Goal: Task Accomplishment & Management: Use online tool/utility

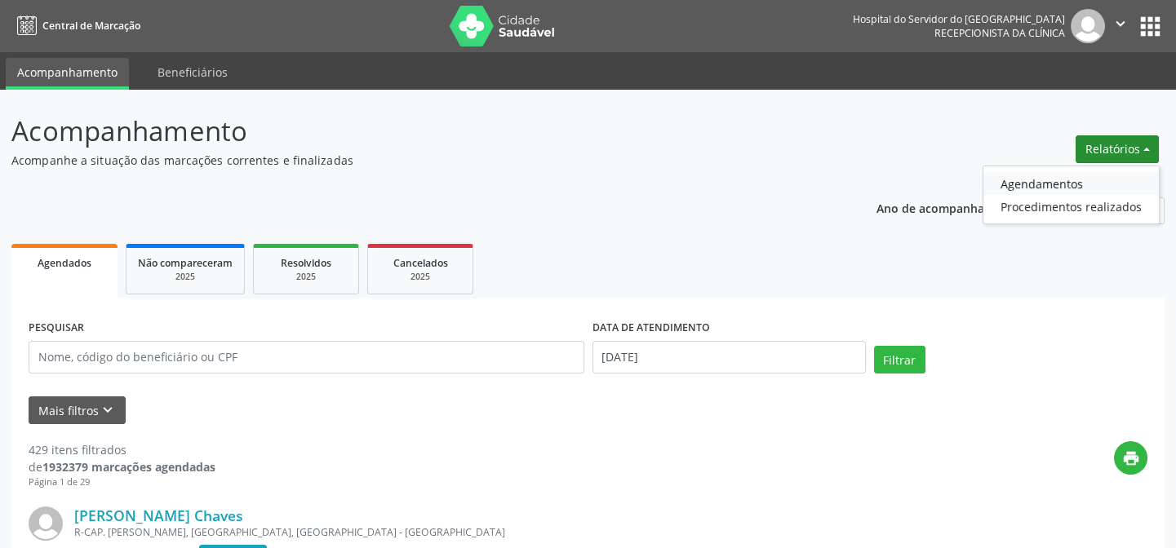
click at [1111, 175] on link "Agendamentos" at bounding box center [1070, 183] width 175 height 23
select select "9"
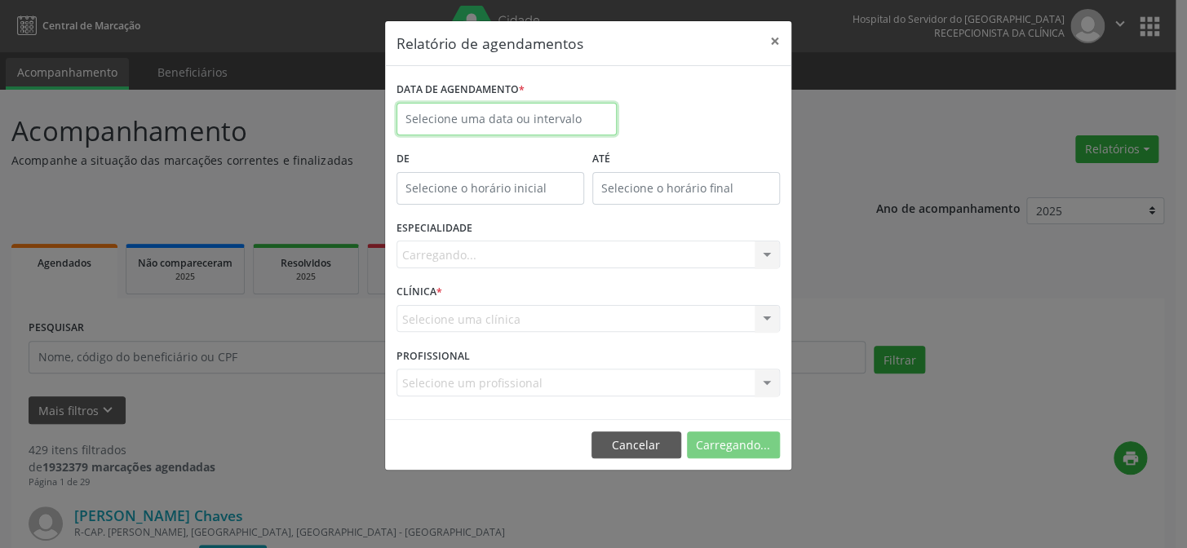
click at [484, 115] on input "text" at bounding box center [507, 119] width 220 height 33
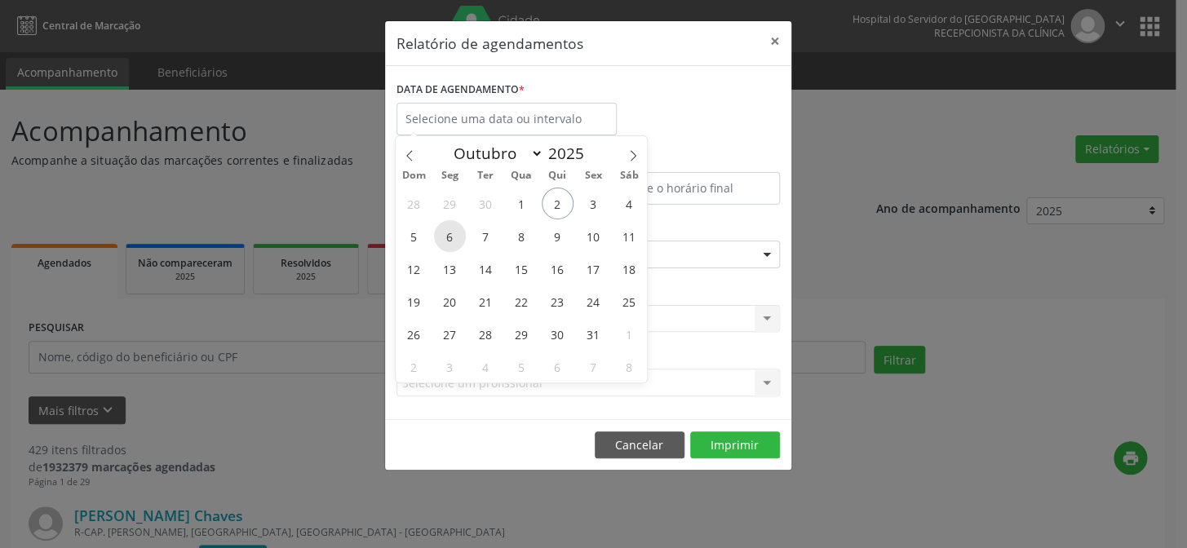
click at [459, 234] on span "6" at bounding box center [450, 236] width 32 height 32
type input "[DATE]"
click at [459, 234] on span "6" at bounding box center [450, 236] width 32 height 32
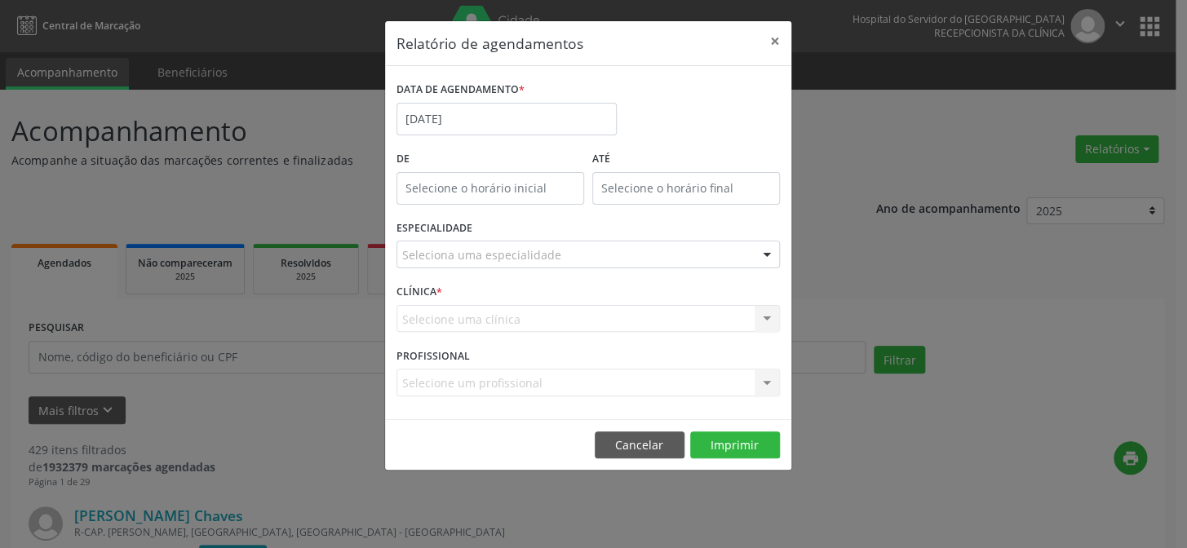
click at [555, 259] on div "Seleciona uma especialidade" at bounding box center [589, 255] width 384 height 28
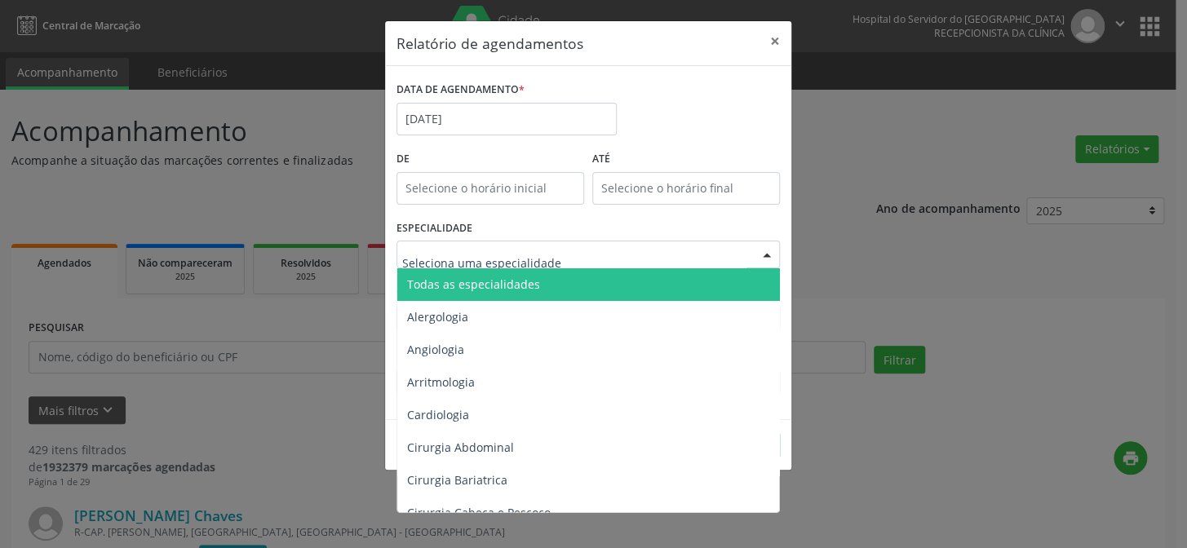
click at [526, 279] on span "Todas as especialidades" at bounding box center [473, 285] width 133 height 16
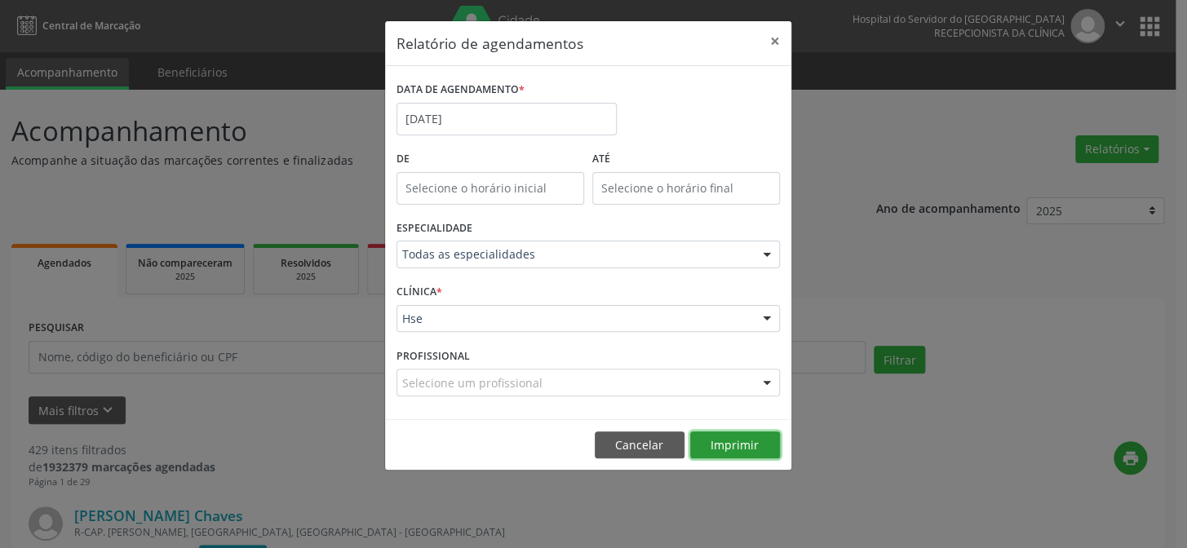
click at [736, 441] on button "Imprimir" at bounding box center [735, 446] width 90 height 28
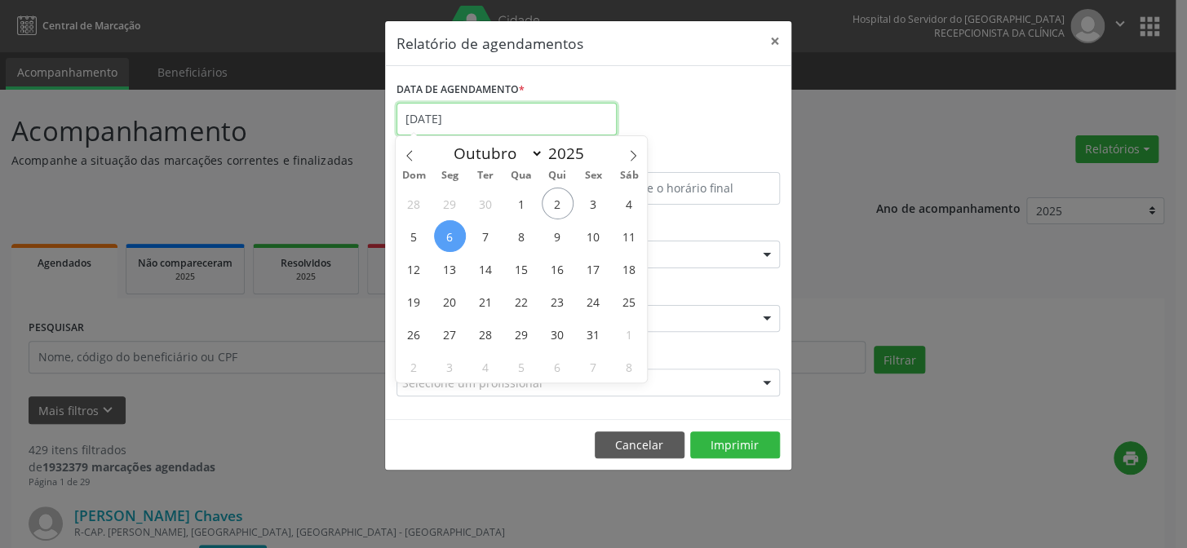
click at [553, 121] on input "[DATE]" at bounding box center [507, 119] width 220 height 33
click at [783, 42] on button "×" at bounding box center [775, 41] width 33 height 40
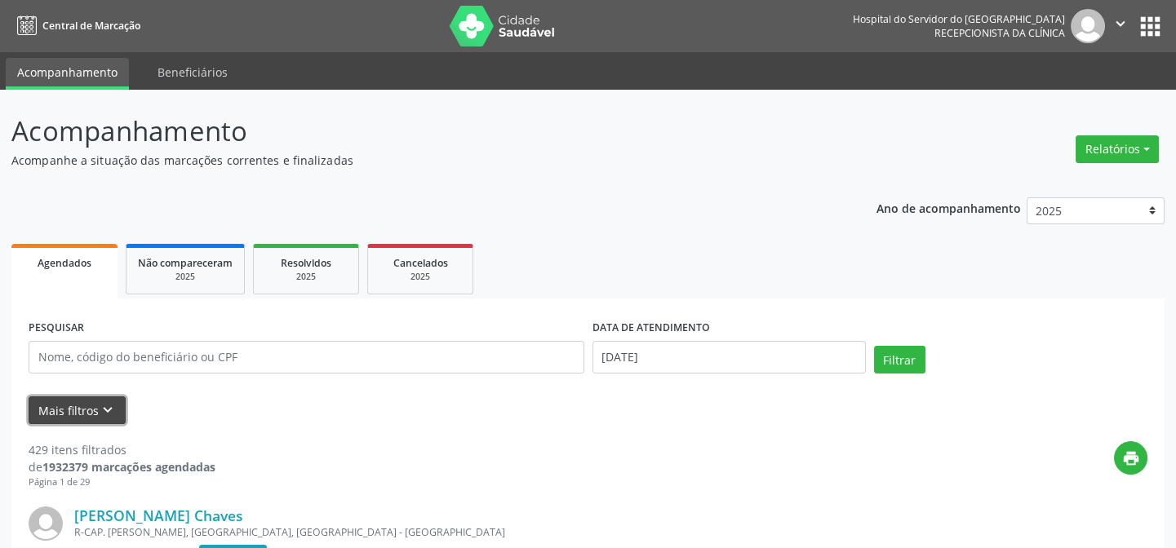
click at [75, 397] on button "Mais filtros keyboard_arrow_down" at bounding box center [77, 411] width 97 height 29
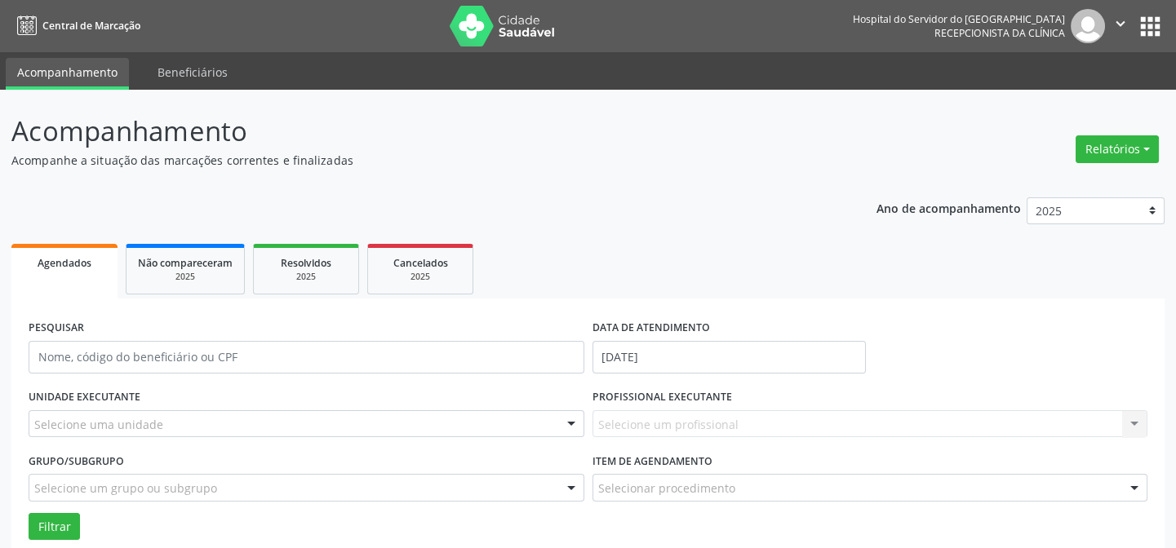
scroll to position [148, 0]
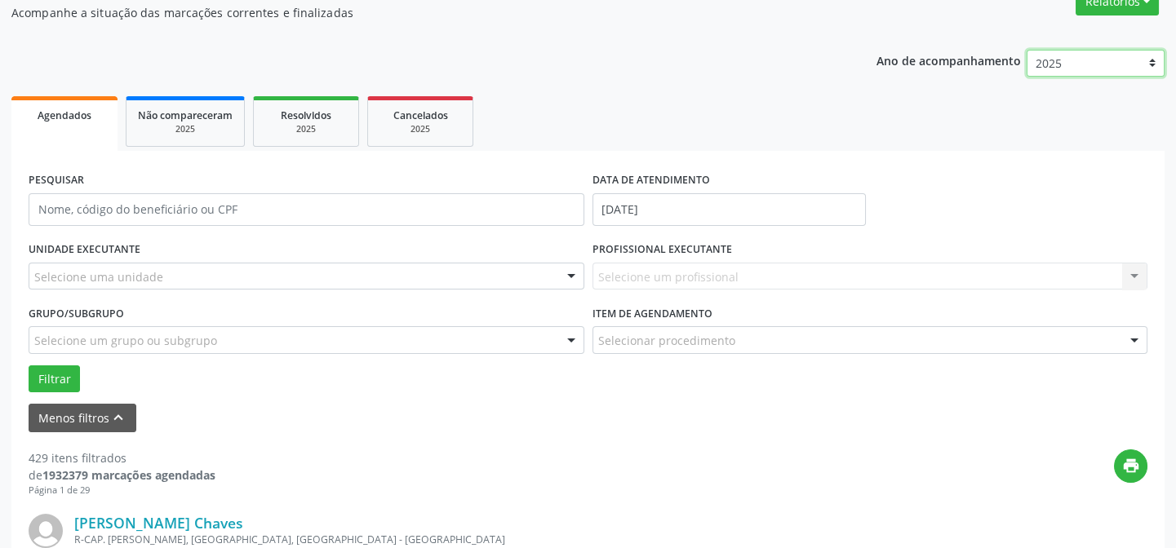
click at [1048, 68] on select "2025 2024 2023 2022 2021" at bounding box center [1096, 64] width 138 height 28
click at [374, 281] on div "Selecione uma unidade" at bounding box center [307, 277] width 556 height 28
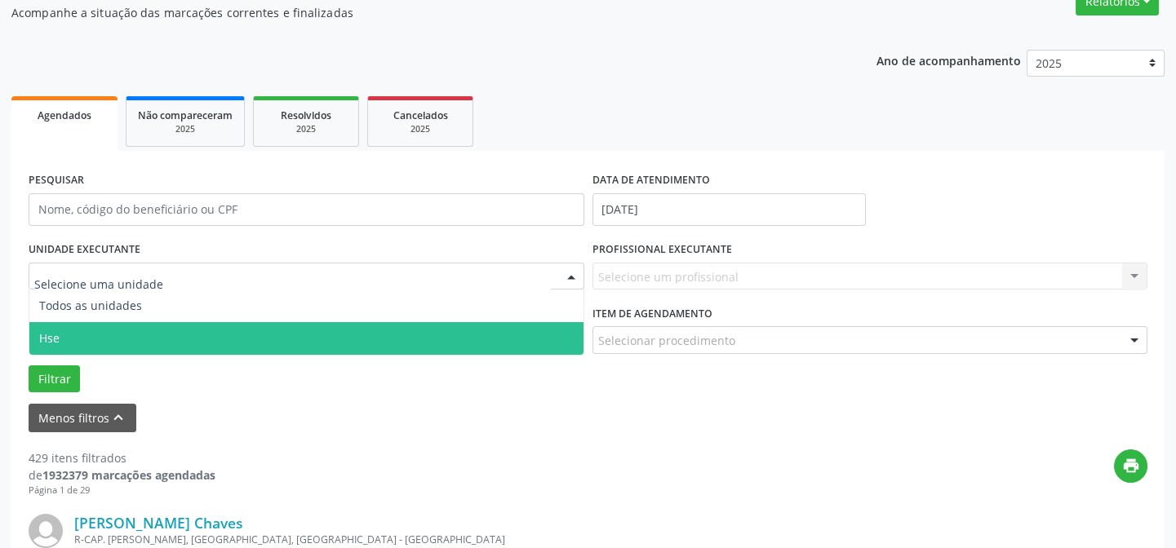
click at [311, 339] on span "Hse" at bounding box center [306, 338] width 554 height 33
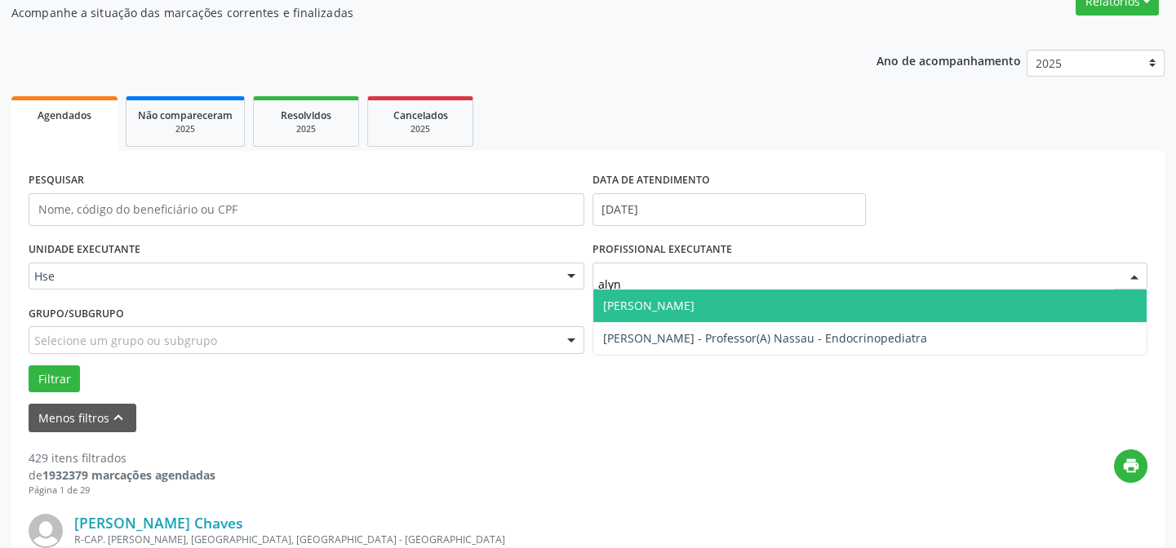
type input "alynn"
click at [675, 306] on span "[PERSON_NAME]" at bounding box center [648, 306] width 91 height 16
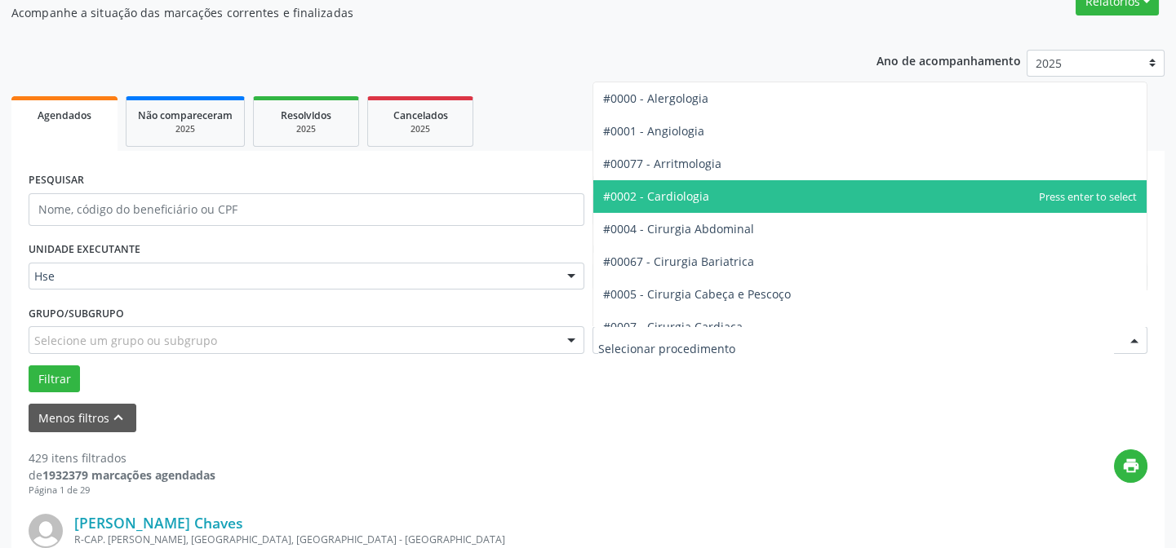
click at [680, 189] on span "#0002 - Cardiologia" at bounding box center [656, 197] width 106 height 16
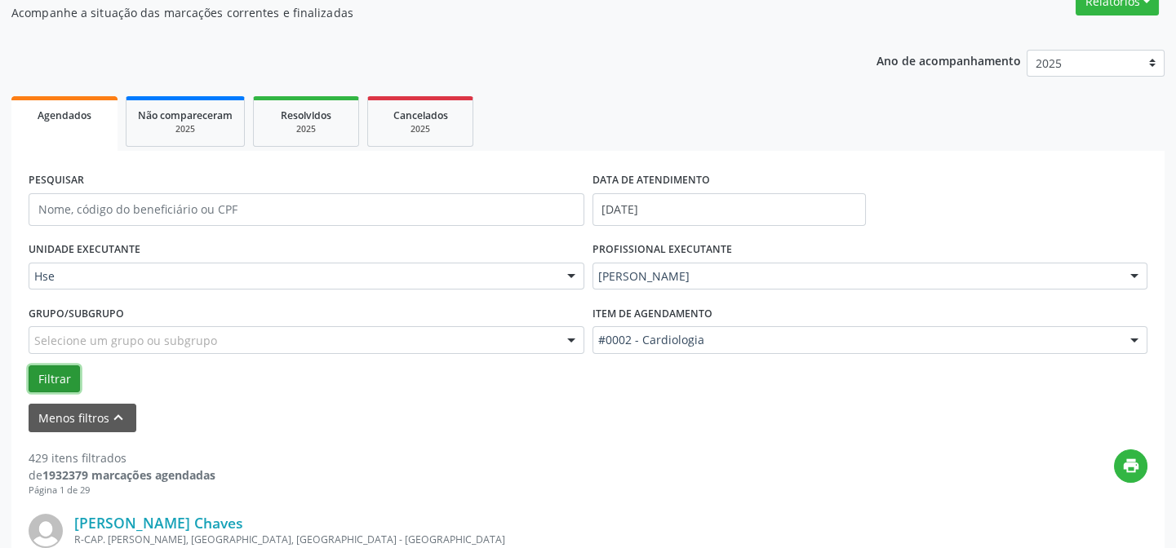
click at [38, 375] on button "Filtrar" at bounding box center [54, 380] width 51 height 28
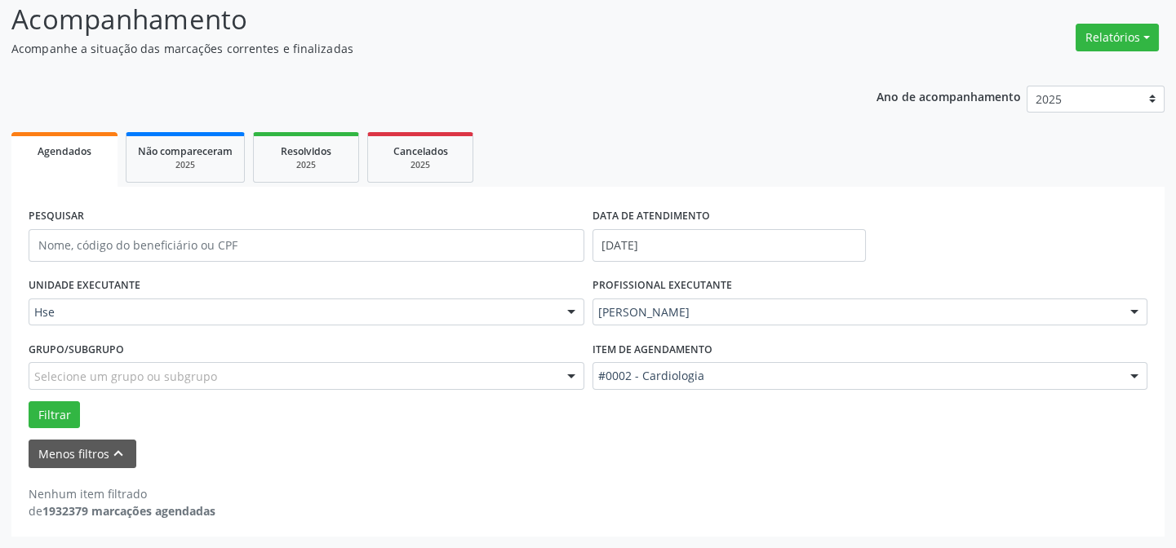
scroll to position [110, 0]
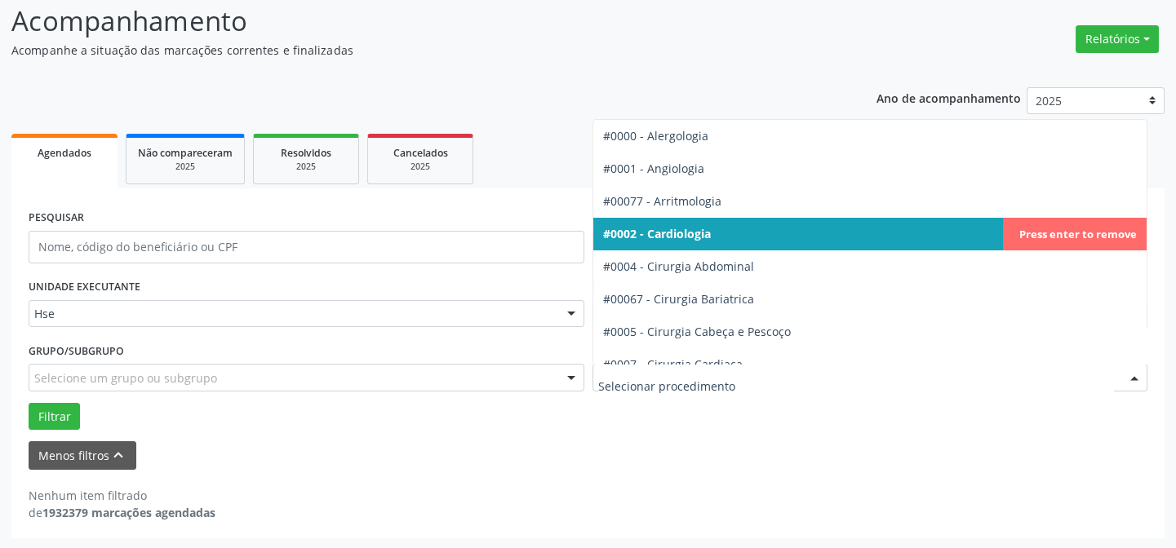
click at [770, 366] on div at bounding box center [870, 378] width 556 height 28
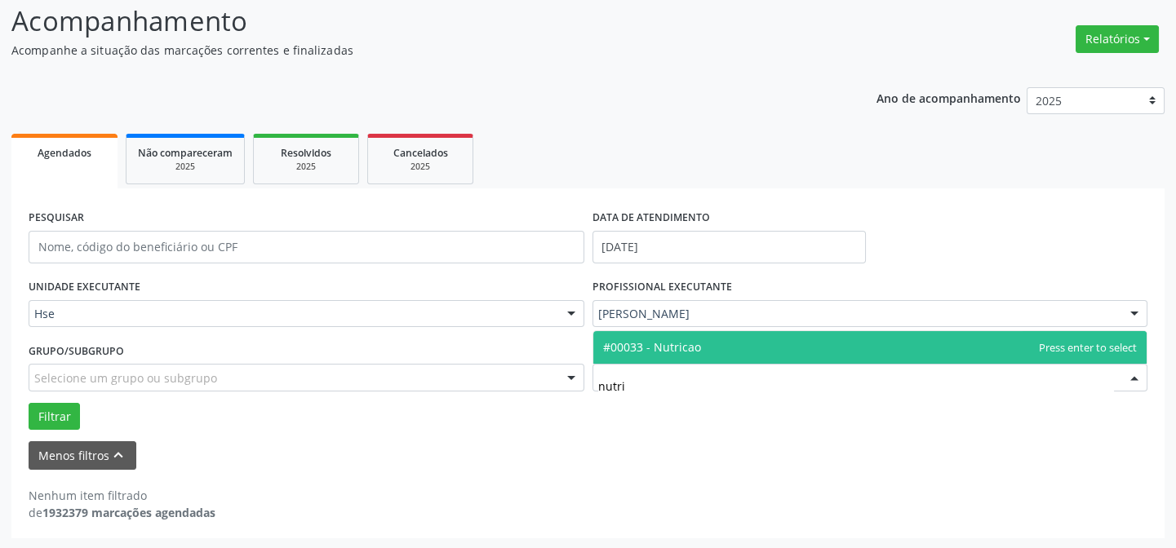
type input "nutri"
click at [626, 392] on div at bounding box center [870, 378] width 556 height 28
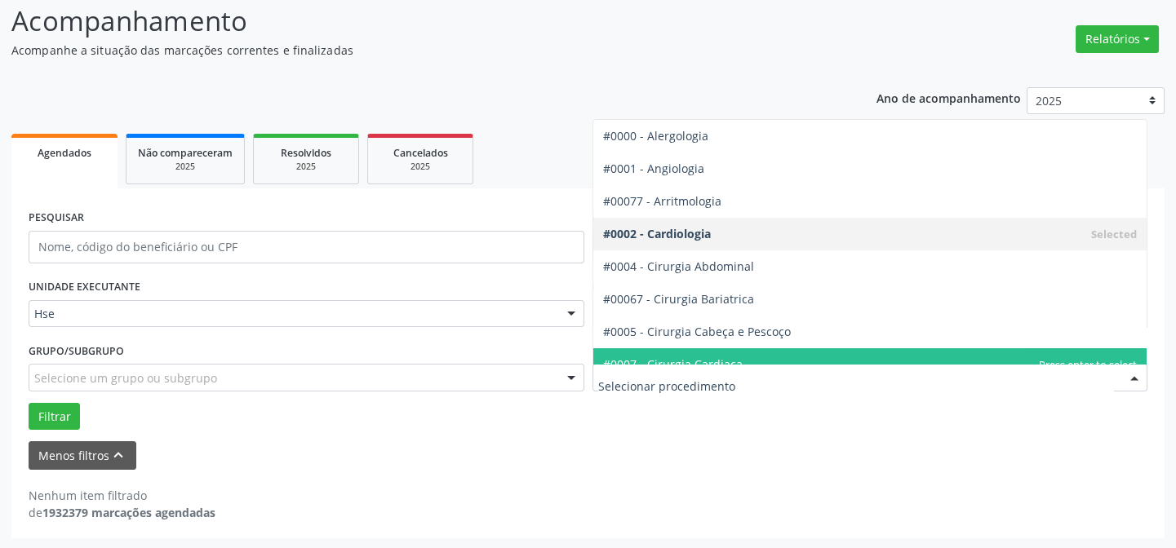
click at [672, 382] on input "text" at bounding box center [856, 386] width 517 height 33
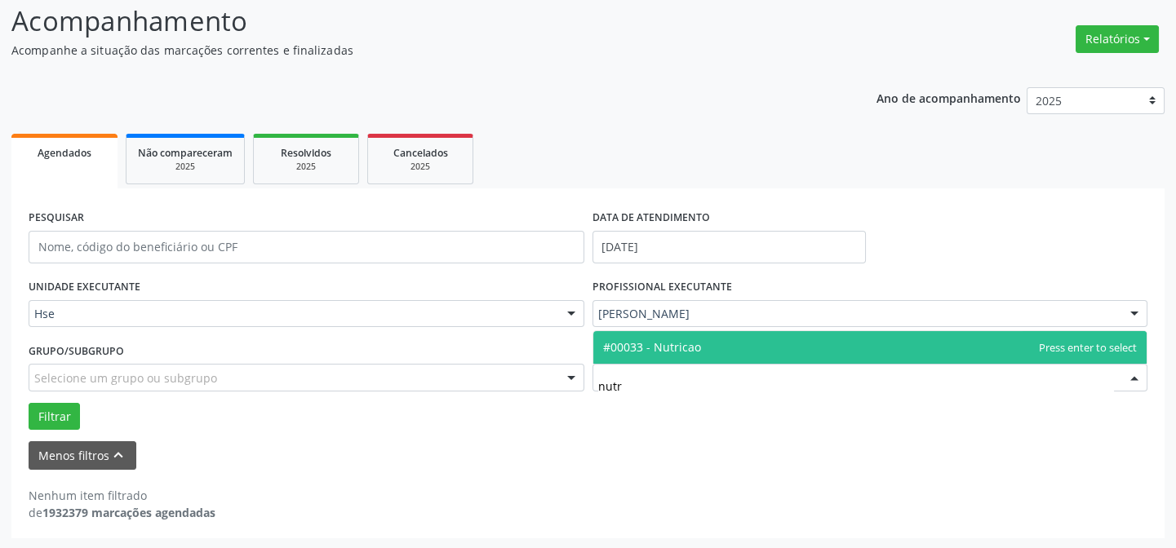
type input "nutri"
click at [700, 350] on span "#00033 - Nutricao" at bounding box center [870, 347] width 554 height 33
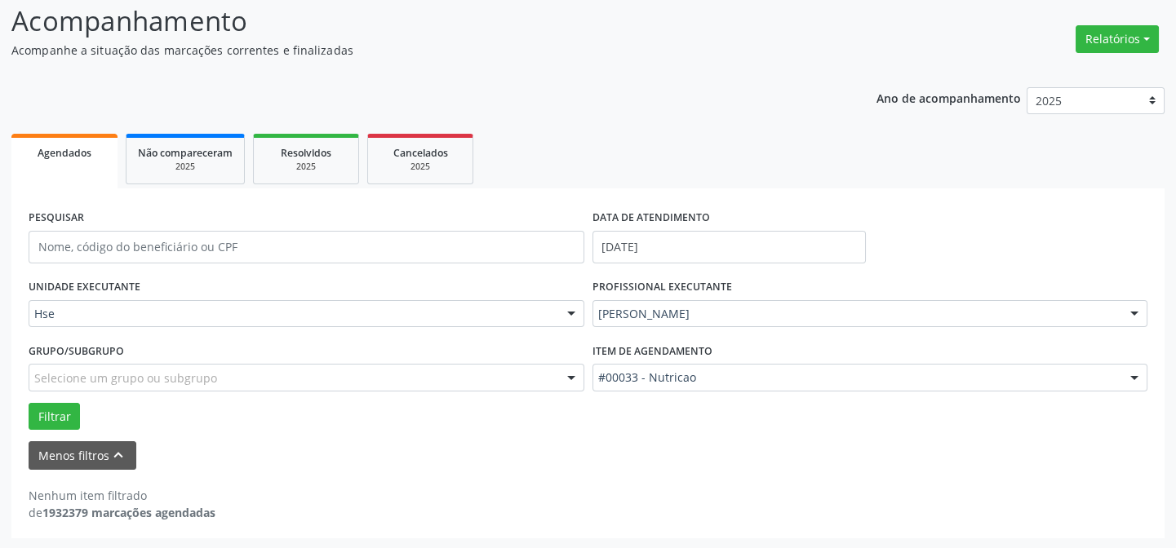
click at [53, 393] on div "Grupo/Subgrupo Selecione um grupo ou subgrupo Todos os grupos e subgrupos Nenhu…" at bounding box center [306, 371] width 564 height 64
click at [53, 403] on button "Filtrar" at bounding box center [54, 417] width 51 height 28
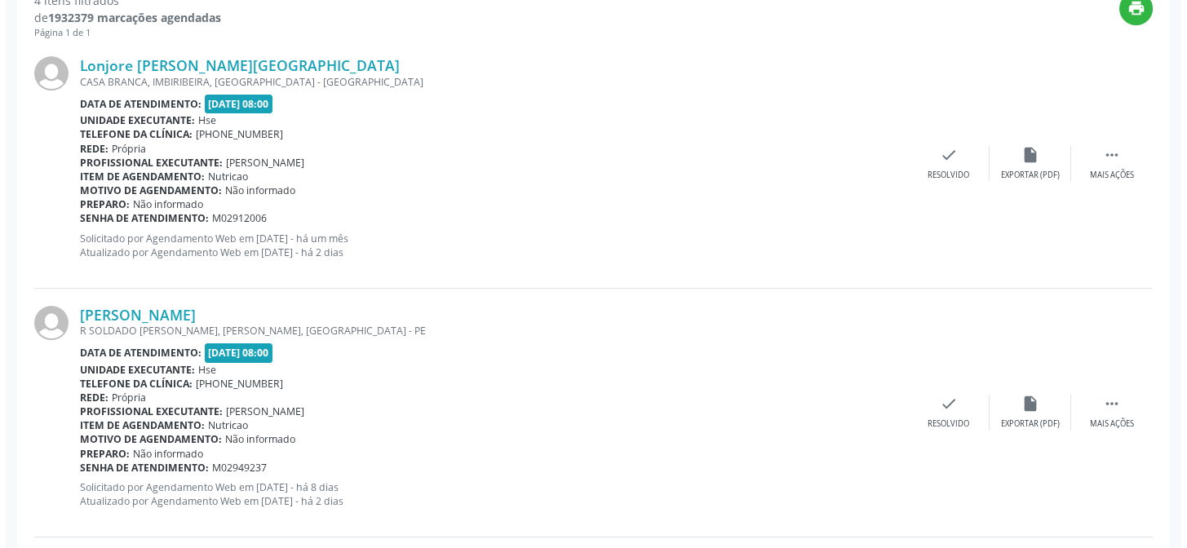
scroll to position [600, 0]
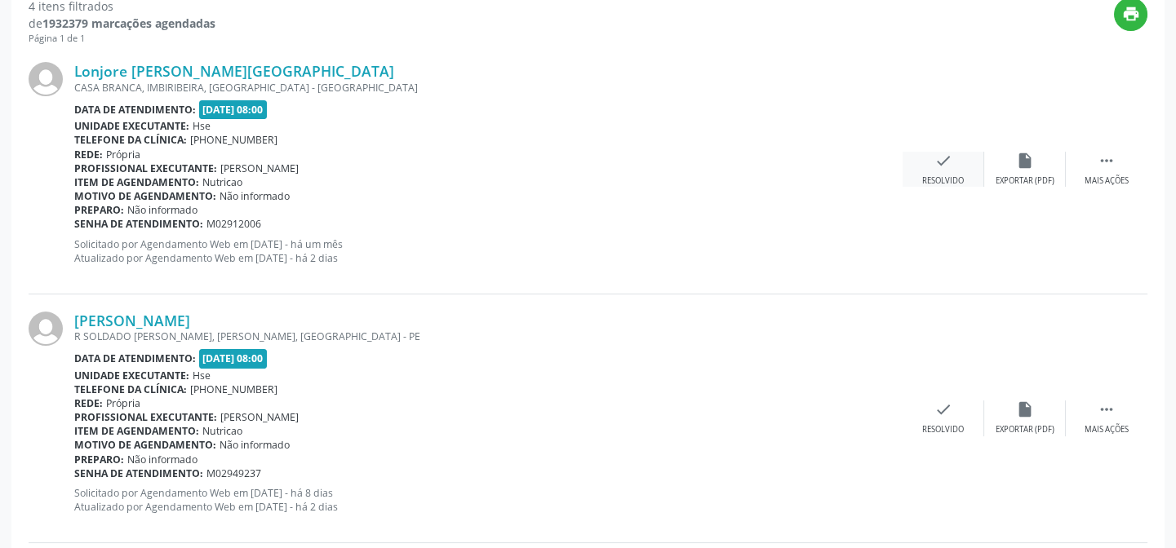
click at [943, 167] on icon "check" at bounding box center [943, 161] width 18 height 18
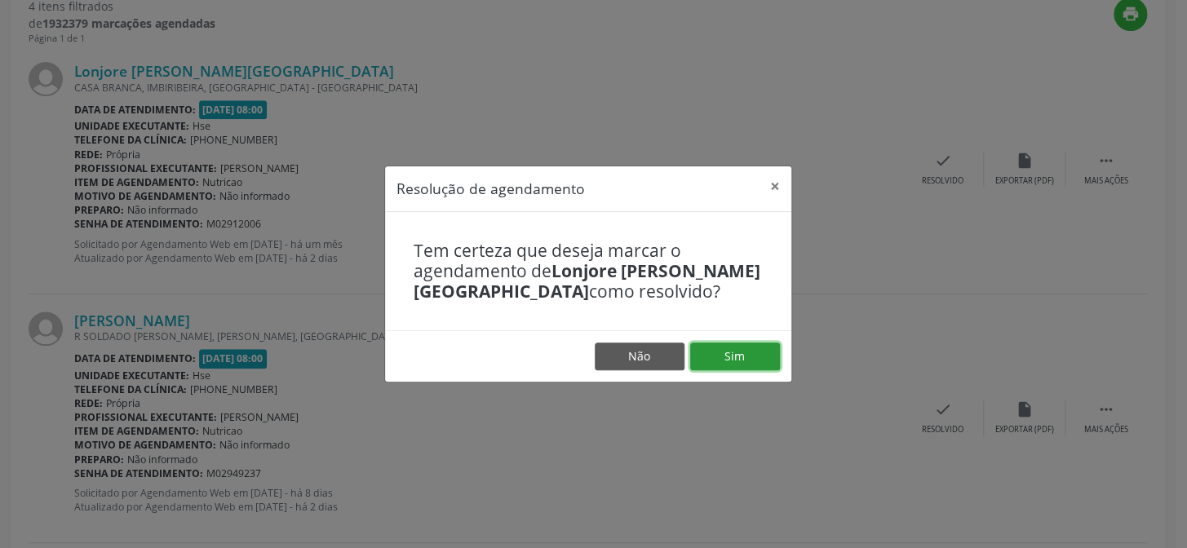
click at [747, 364] on button "Sim" at bounding box center [735, 357] width 90 height 28
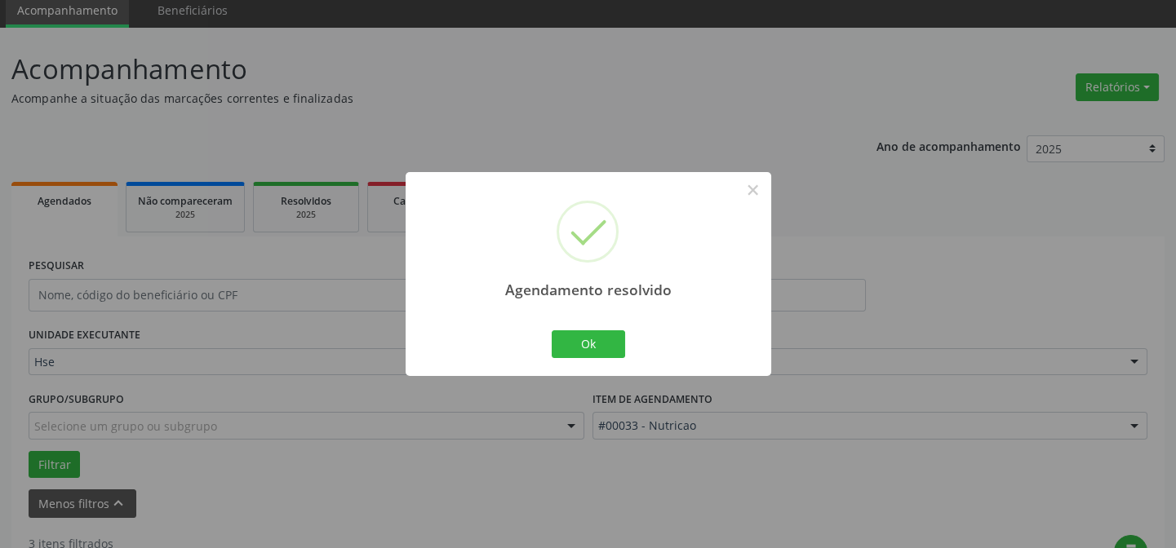
scroll to position [0, 0]
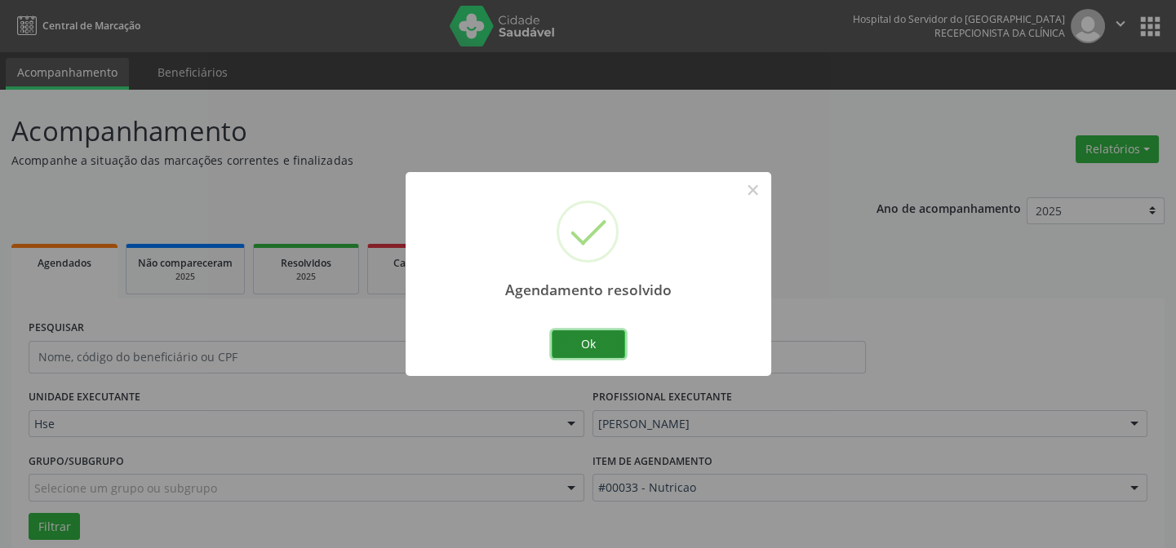
click at [578, 351] on button "Ok" at bounding box center [588, 344] width 73 height 28
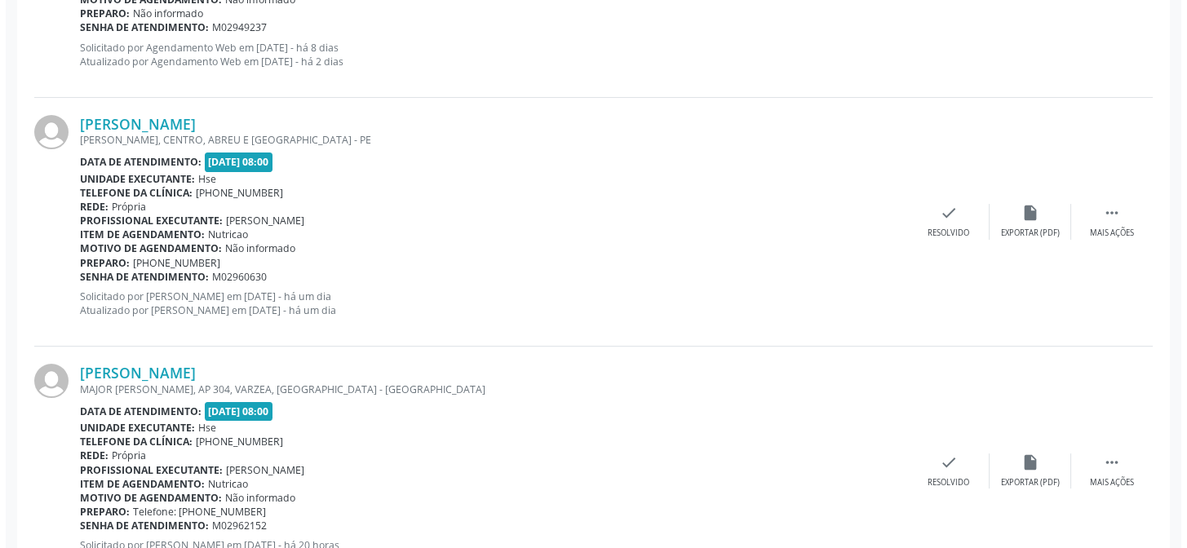
scroll to position [871, 0]
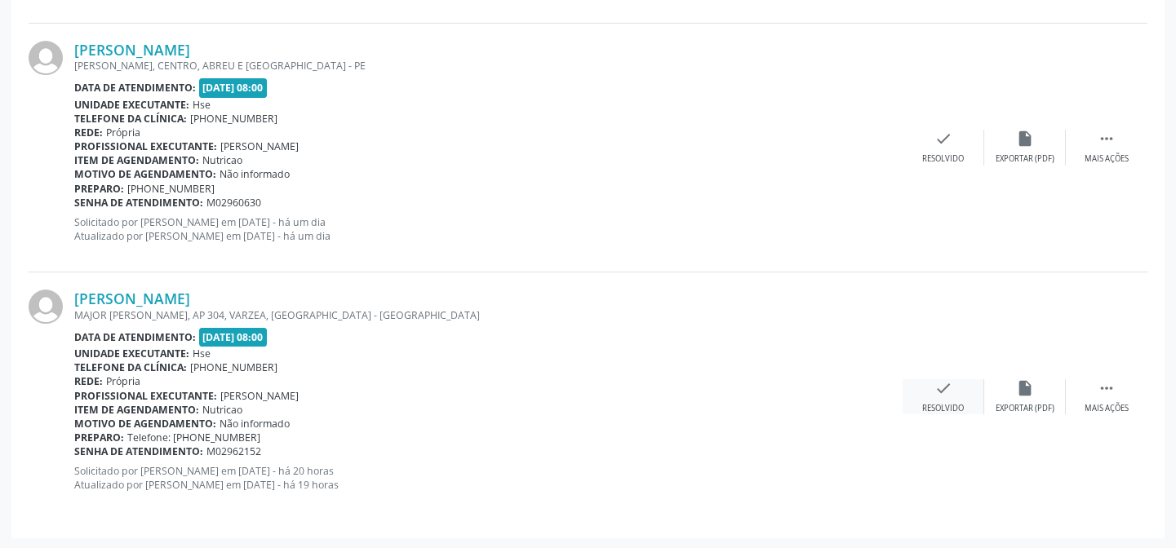
click at [956, 384] on div "check Resolvido" at bounding box center [944, 396] width 82 height 35
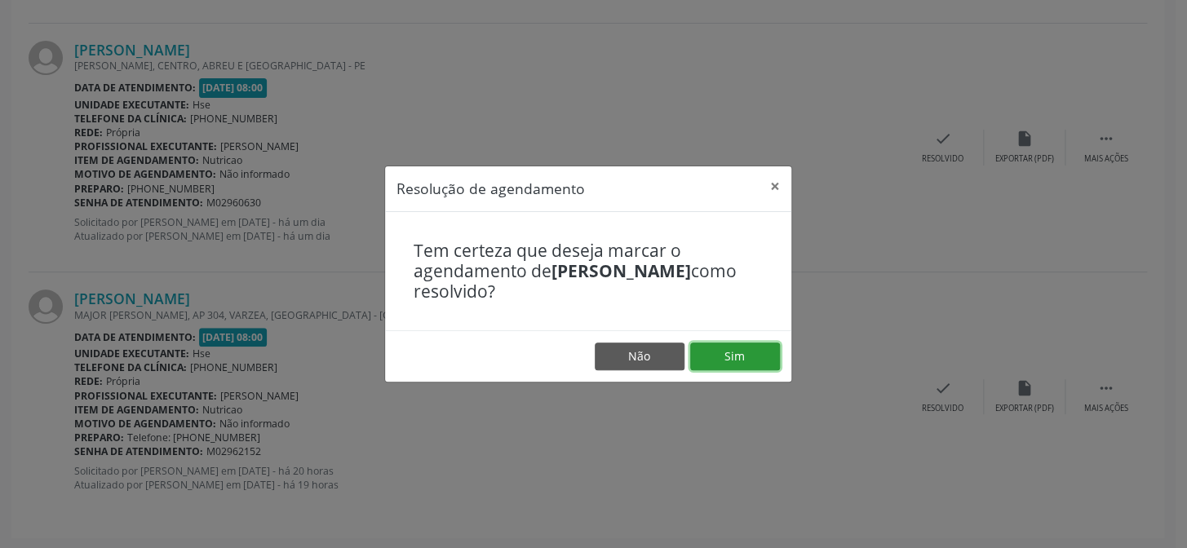
click at [697, 344] on button "Sim" at bounding box center [735, 357] width 90 height 28
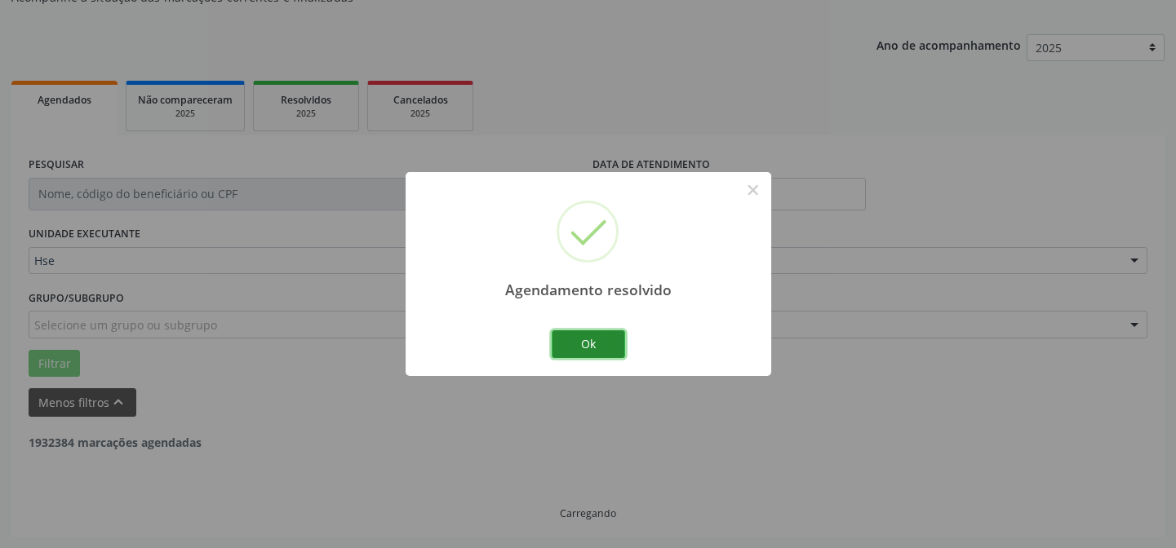
click at [586, 335] on button "Ok" at bounding box center [588, 344] width 73 height 28
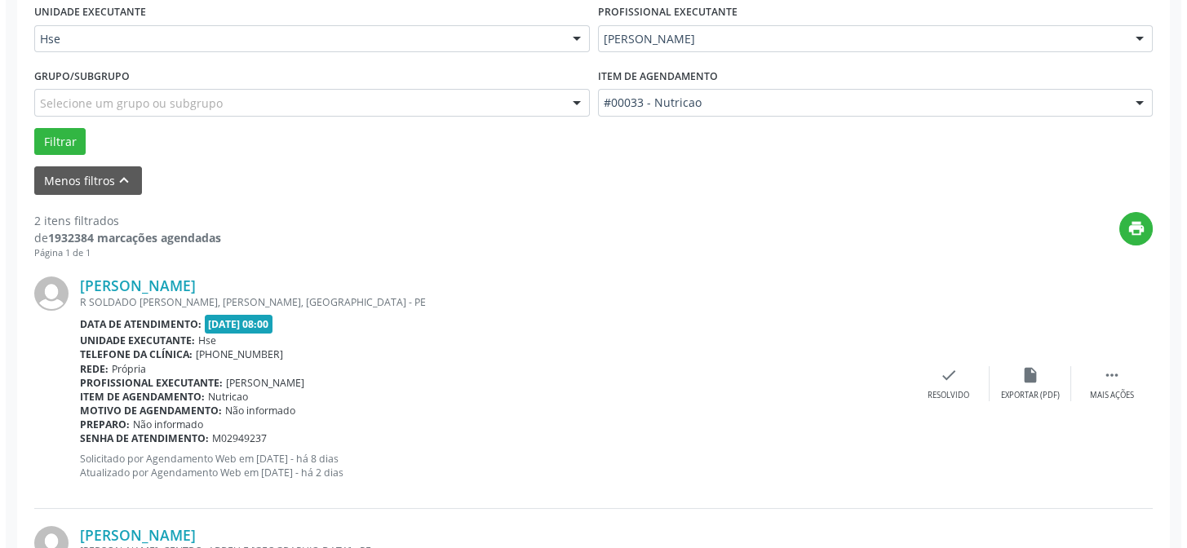
scroll to position [621, 0]
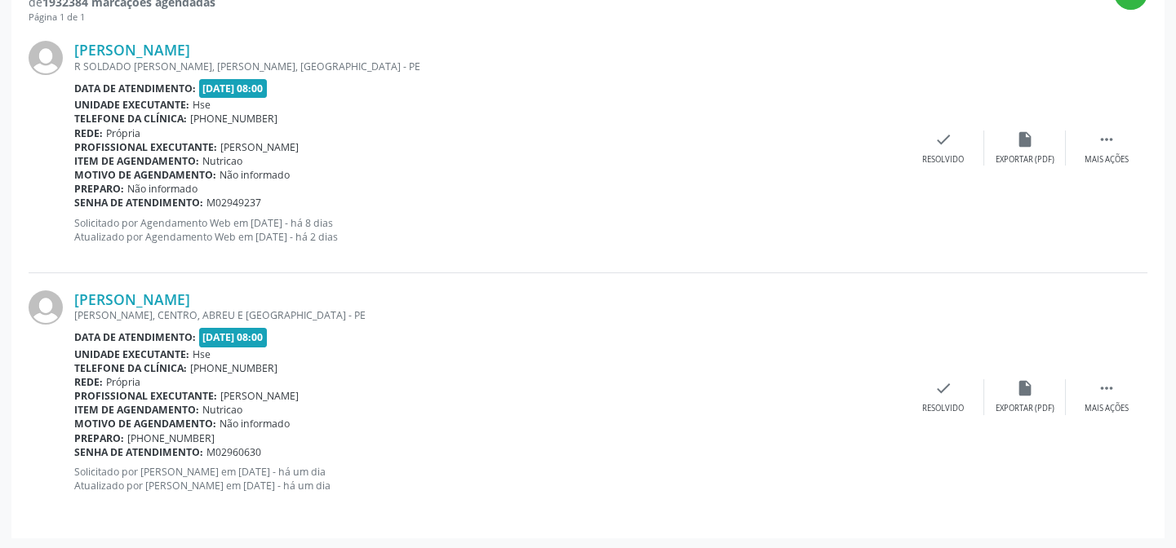
click at [939, 372] on div "[PERSON_NAME] [GEOGRAPHIC_DATA], CENTRO, [GEOGRAPHIC_DATA] E [GEOGRAPHIC_DATA] …" at bounding box center [588, 397] width 1119 height 248
click at [939, 379] on icon "check" at bounding box center [943, 388] width 18 height 18
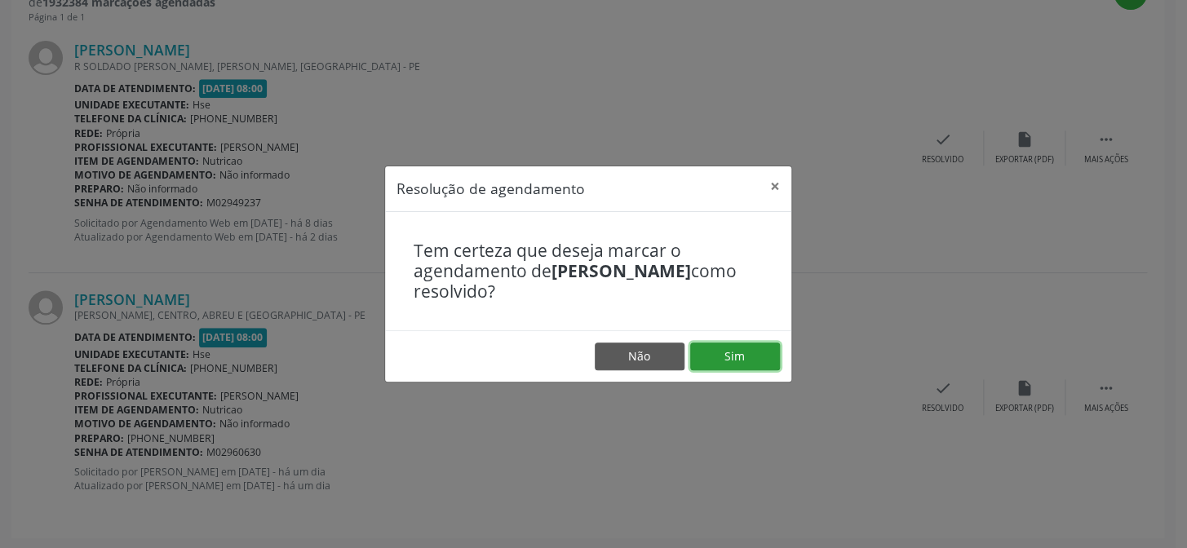
click at [748, 365] on button "Sim" at bounding box center [735, 357] width 90 height 28
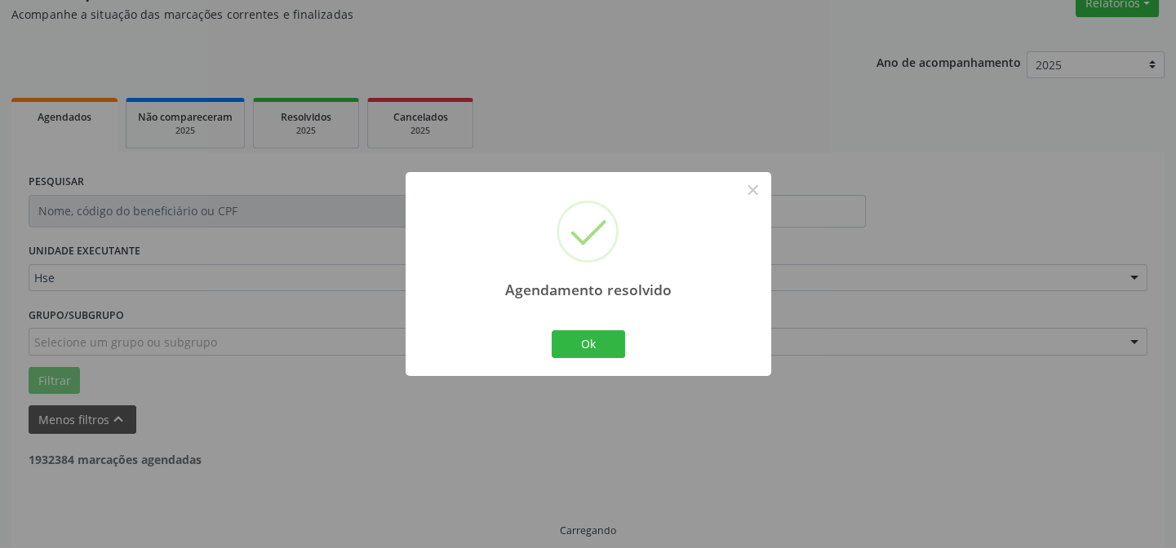
scroll to position [163, 0]
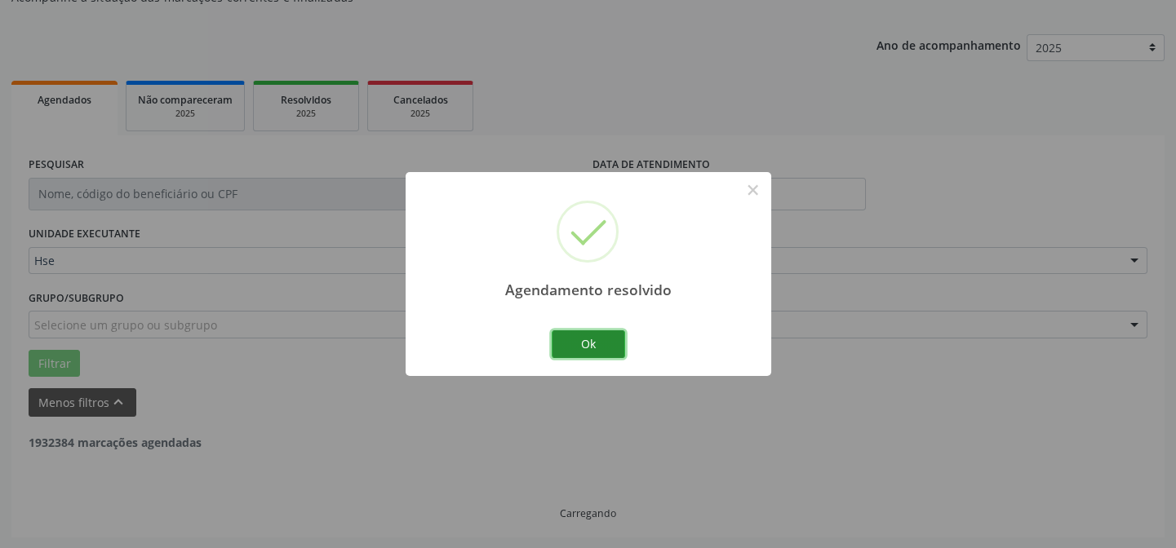
click at [601, 350] on button "Ok" at bounding box center [588, 344] width 73 height 28
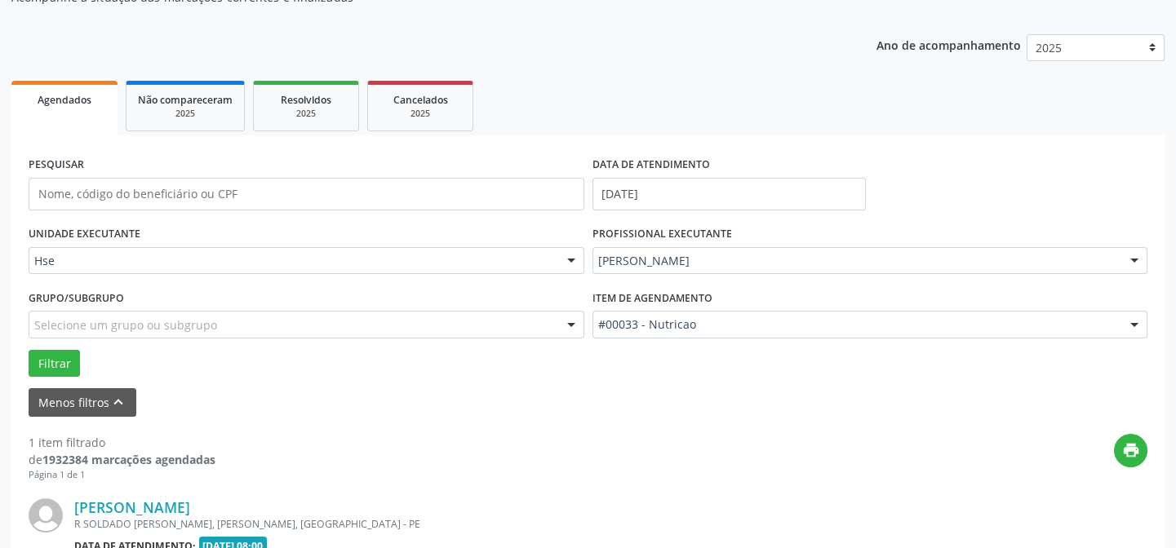
scroll to position [373, 0]
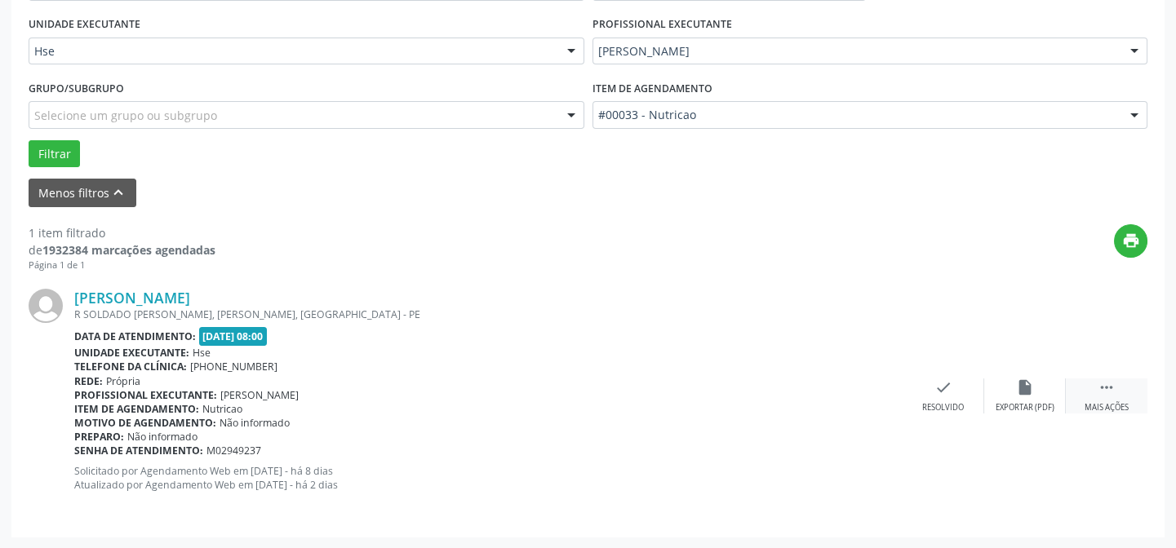
click at [1124, 384] on div " Mais ações" at bounding box center [1107, 396] width 82 height 35
click at [996, 394] on div "alarm_off Não compareceu" at bounding box center [1025, 396] width 82 height 35
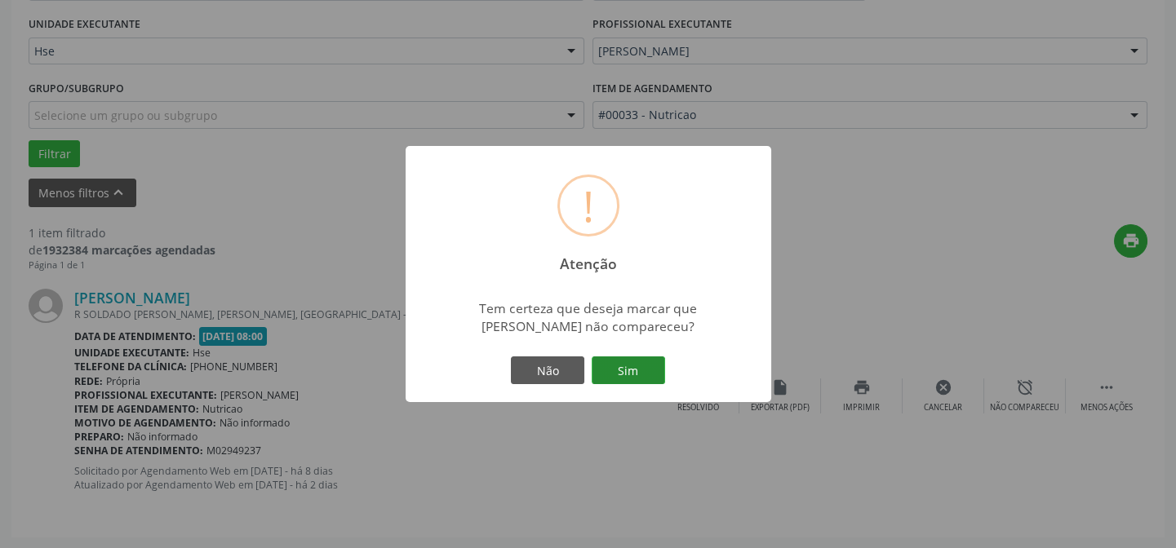
click at [632, 372] on button "Sim" at bounding box center [628, 371] width 73 height 28
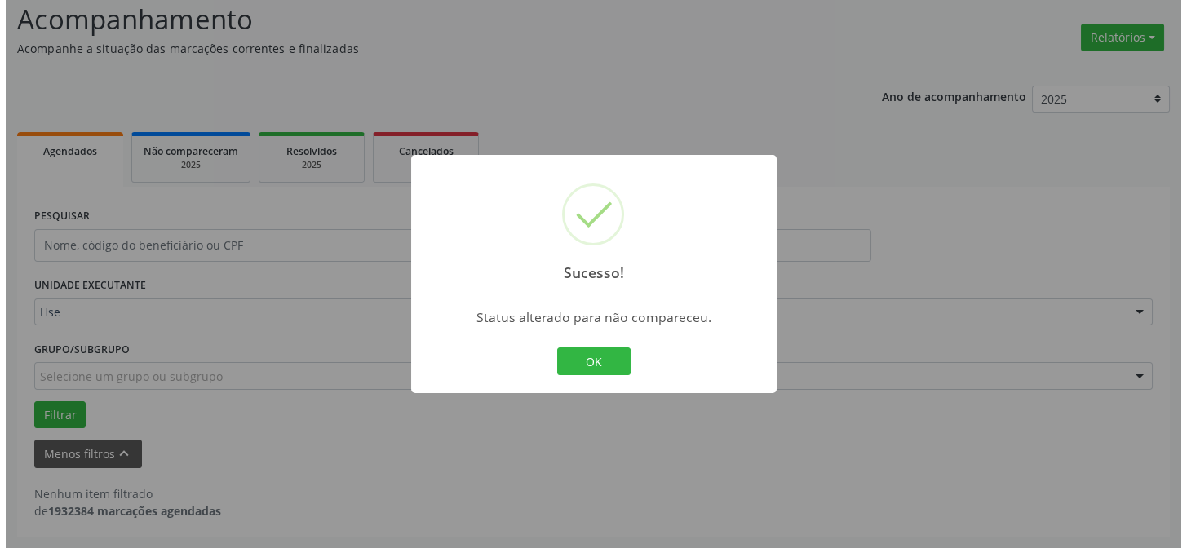
scroll to position [110, 0]
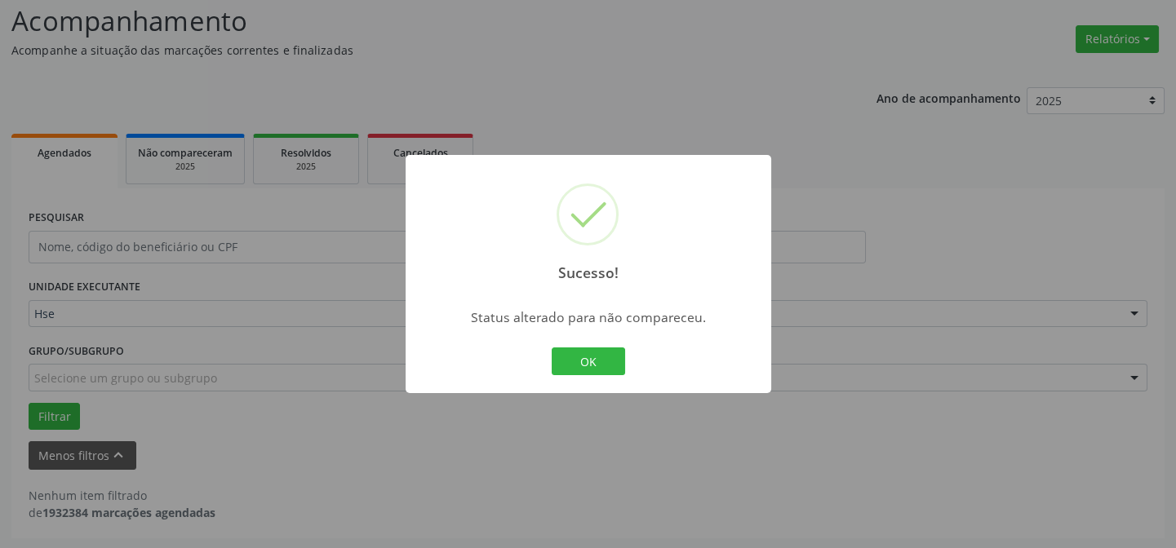
click at [602, 346] on div "OK Cancel" at bounding box center [588, 361] width 81 height 34
drag, startPoint x: 564, startPoint y: 353, endPoint x: 571, endPoint y: 349, distance: 8.4
click at [563, 352] on button "OK" at bounding box center [588, 362] width 73 height 28
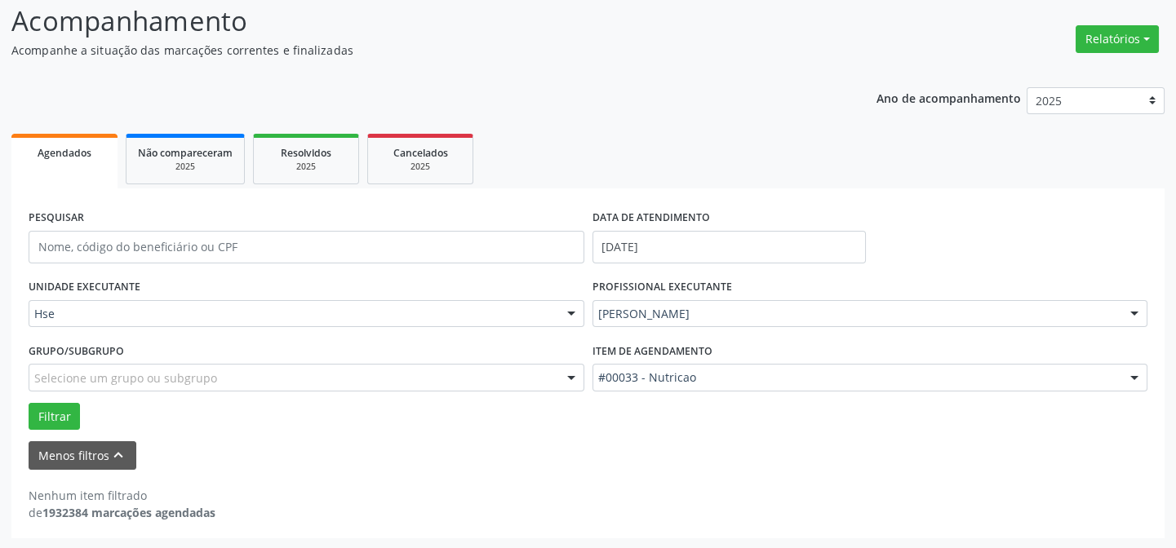
click at [1109, 57] on div "Acompanhamento Acompanhe a situação das marcações correntes e finalizadas Relat…" at bounding box center [587, 270] width 1153 height 538
click at [1111, 42] on button "Relatórios" at bounding box center [1117, 39] width 83 height 28
click at [1061, 66] on link "Agendamentos" at bounding box center [1070, 73] width 175 height 23
select select "9"
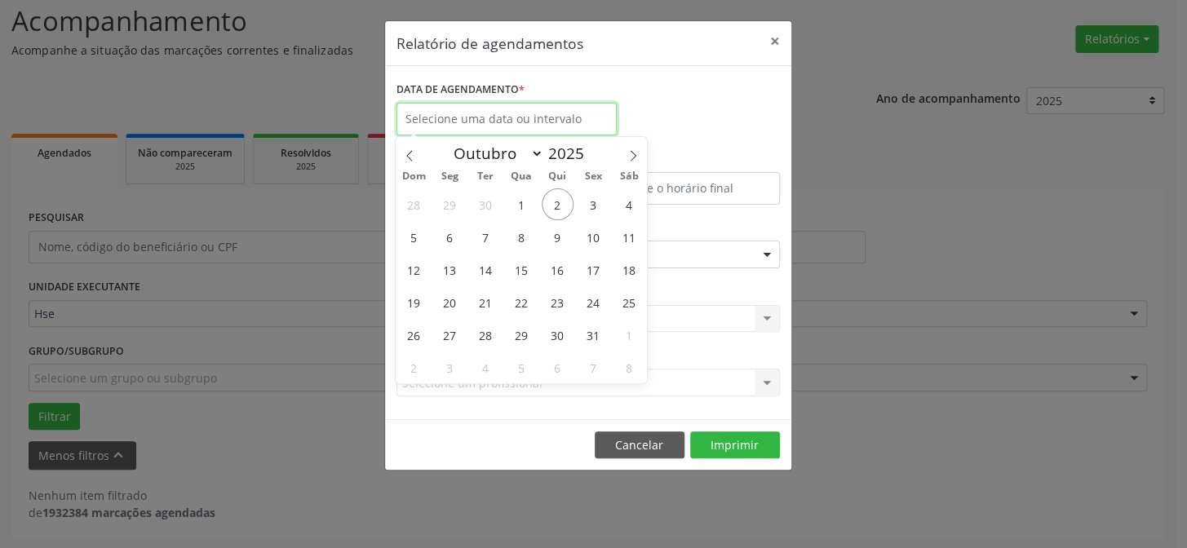
click at [415, 112] on input "text" at bounding box center [507, 119] width 220 height 33
click at [482, 237] on span "7" at bounding box center [486, 237] width 32 height 32
type input "[DATE]"
click at [483, 237] on span "7" at bounding box center [486, 237] width 32 height 32
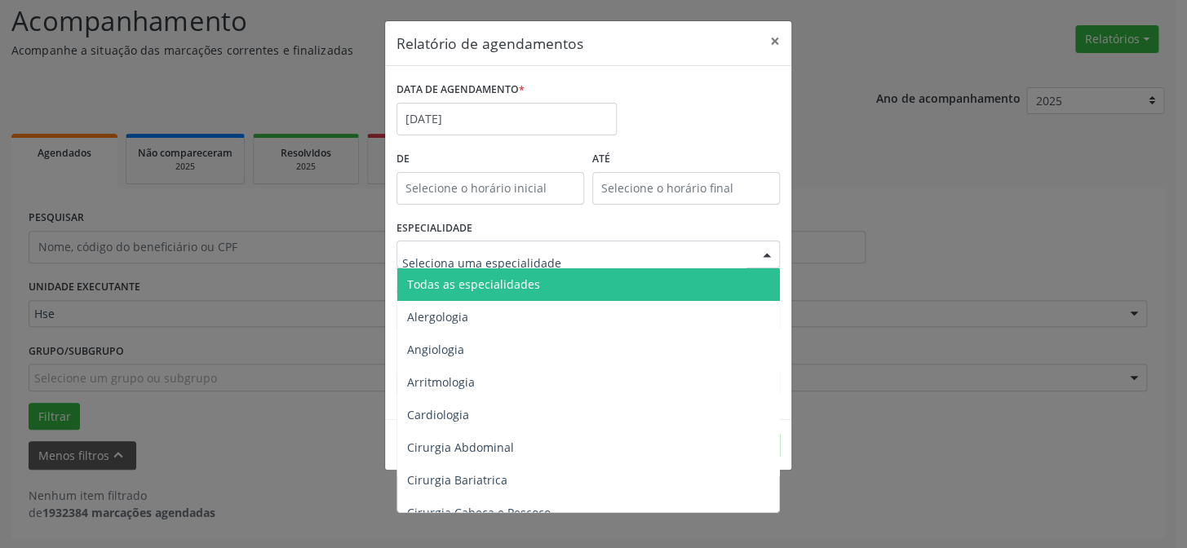
click at [483, 282] on span "Todas as especialidades" at bounding box center [473, 285] width 133 height 16
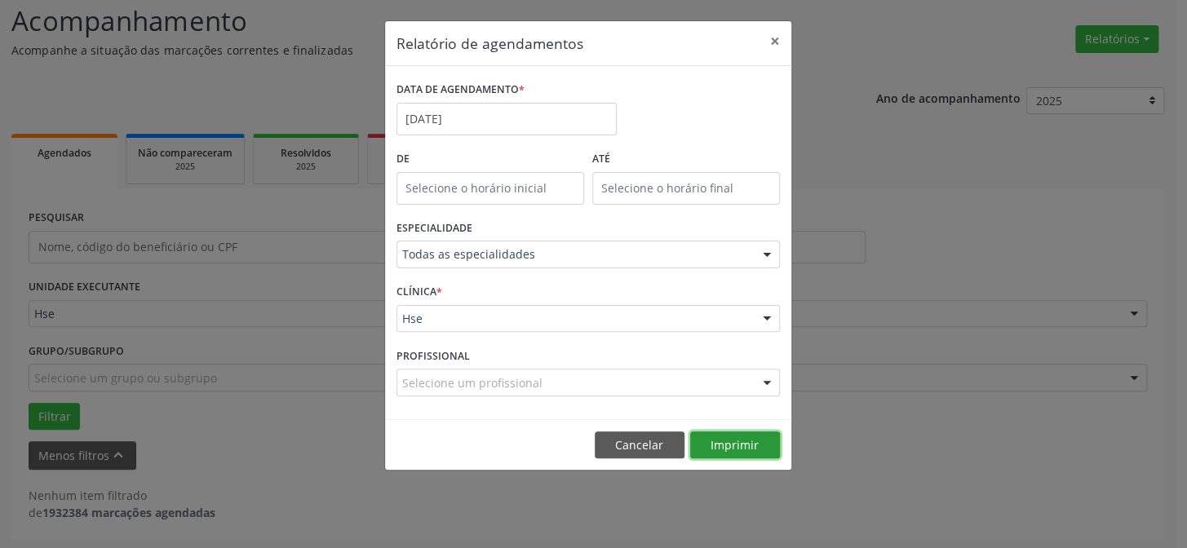
click at [730, 439] on button "Imprimir" at bounding box center [735, 446] width 90 height 28
